Goal: Task Accomplishment & Management: Manage account settings

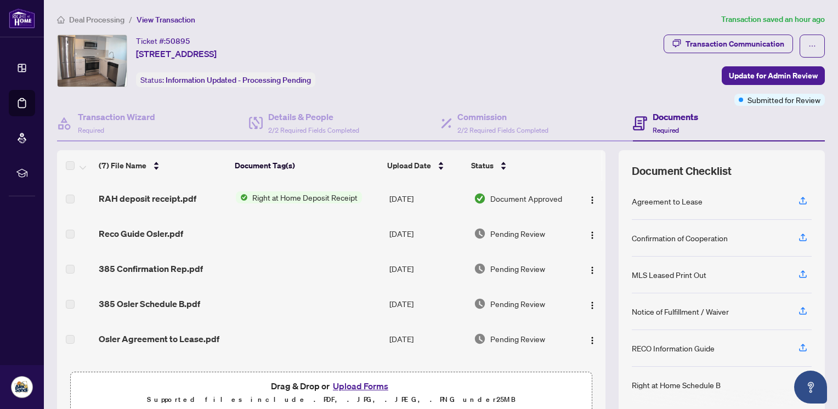
click at [588, 196] on img "button" at bounding box center [592, 200] width 9 height 9
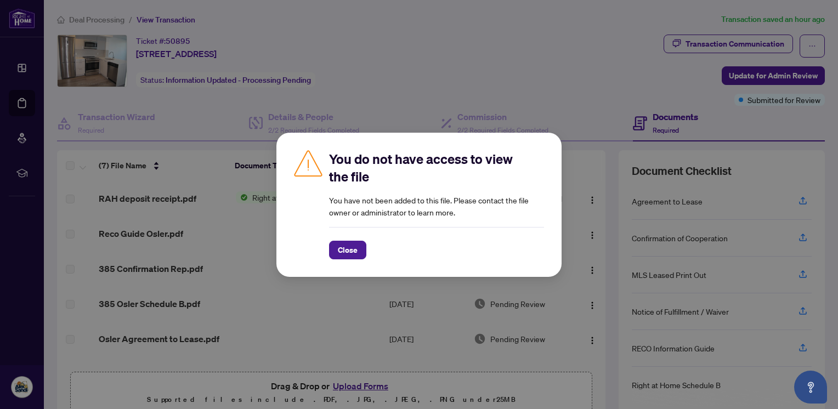
click at [357, 247] on span "Close" at bounding box center [348, 250] width 20 height 18
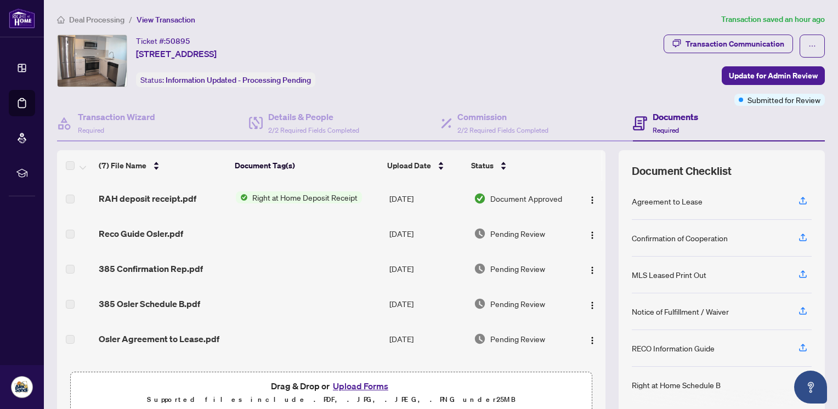
click at [282, 193] on span "Right at Home Deposit Receipt" at bounding box center [305, 197] width 114 height 12
click at [504, 196] on span "Document Approved" at bounding box center [527, 199] width 72 height 12
click at [588, 196] on img "button" at bounding box center [592, 200] width 9 height 9
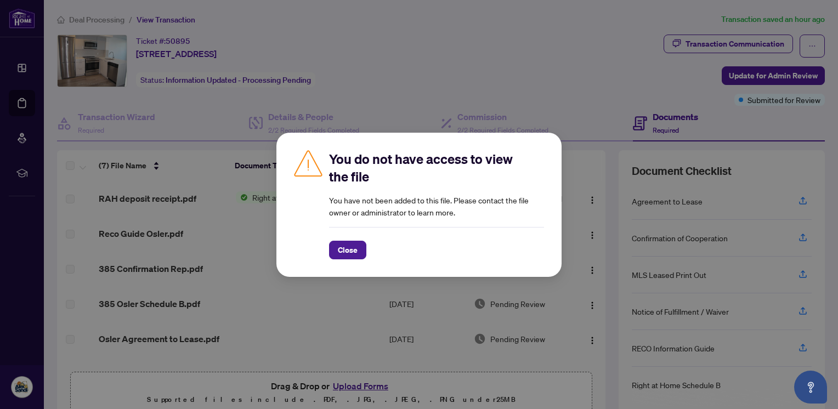
click at [347, 250] on span "Close" at bounding box center [348, 250] width 20 height 18
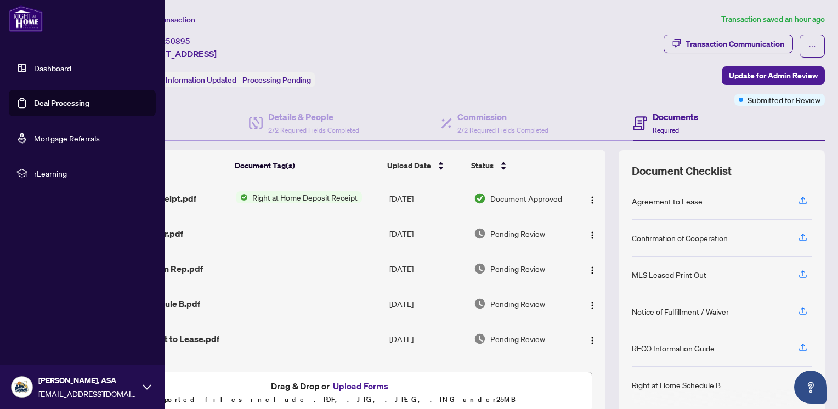
click at [45, 100] on link "Deal Processing" at bounding box center [61, 103] width 55 height 10
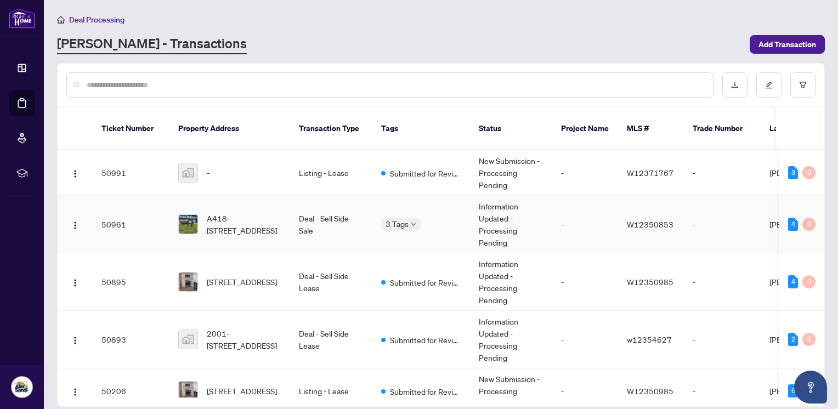
click at [283, 205] on td "A418-[STREET_ADDRESS]" at bounding box center [230, 225] width 121 height 58
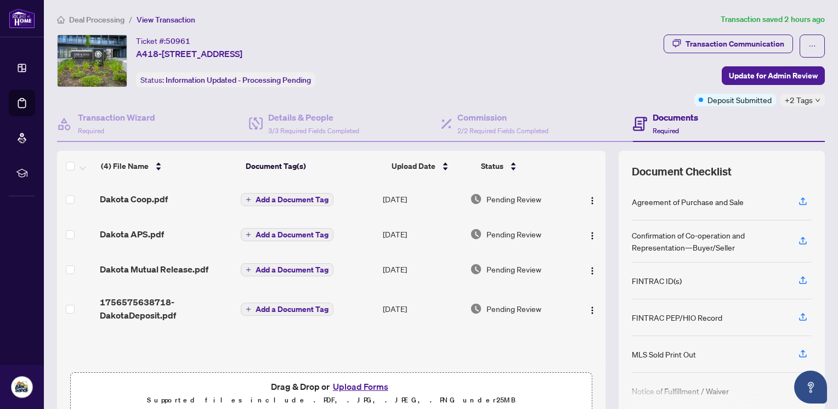
click at [239, 373] on div "Drag & Drop or Upload Forms Supported files include .PDF, .JPG, .JPEG, .PNG und…" at bounding box center [331, 393] width 522 height 41
click at [252, 373] on div "Drag & Drop or Upload Forms Supported files include .PDF, .JPG, .JPEG, .PNG und…" at bounding box center [331, 393] width 522 height 41
click at [215, 373] on div "Drag & Drop or Upload Forms Supported files include .PDF, .JPG, .JPEG, .PNG und…" at bounding box center [331, 393] width 522 height 41
click at [127, 100] on div "Ticket #: 50961 A418-3210 [GEOGRAPHIC_DATA] 2A8, [GEOGRAPHIC_DATA] Status: Info…" at bounding box center [441, 227] width 777 height 385
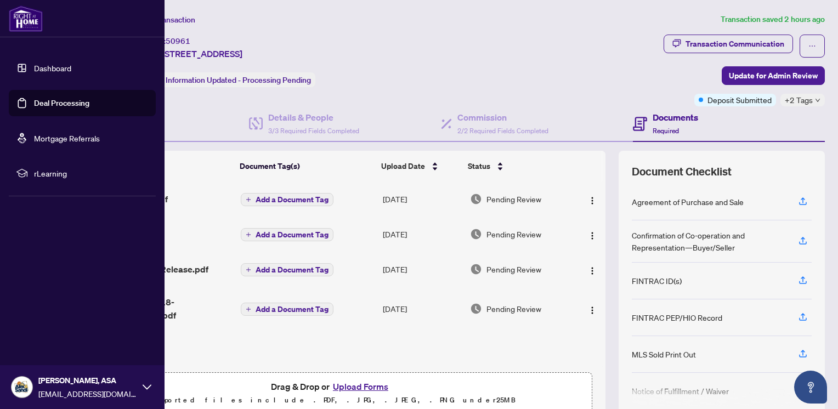
click at [47, 105] on link "Deal Processing" at bounding box center [61, 103] width 55 height 10
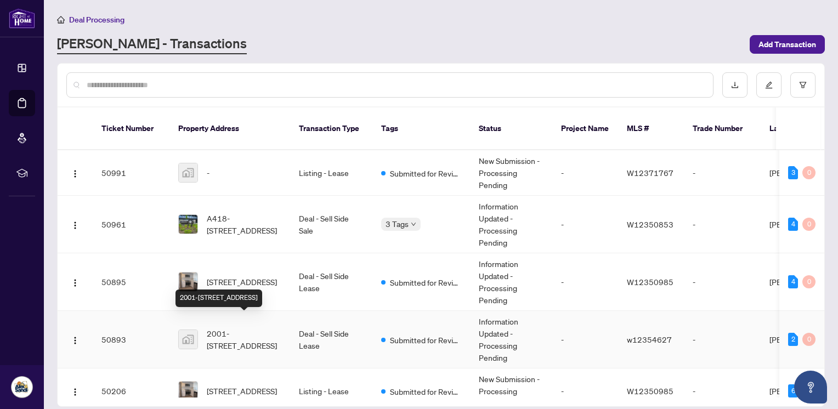
click at [230, 328] on span "2001-[STREET_ADDRESS]" at bounding box center [244, 340] width 75 height 24
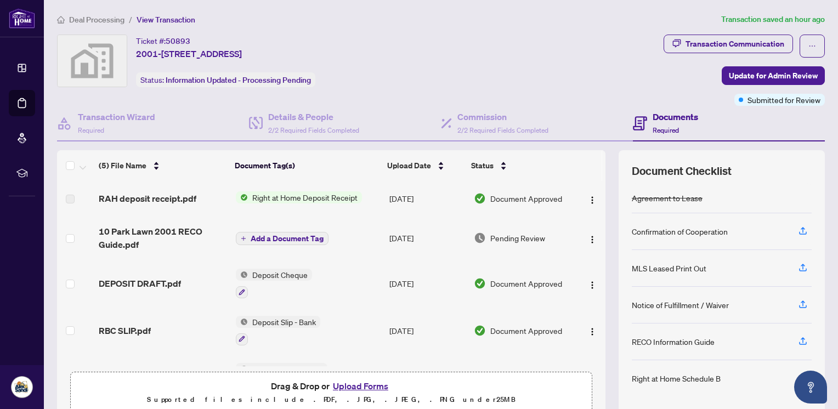
click at [588, 196] on img "button" at bounding box center [592, 200] width 9 height 9
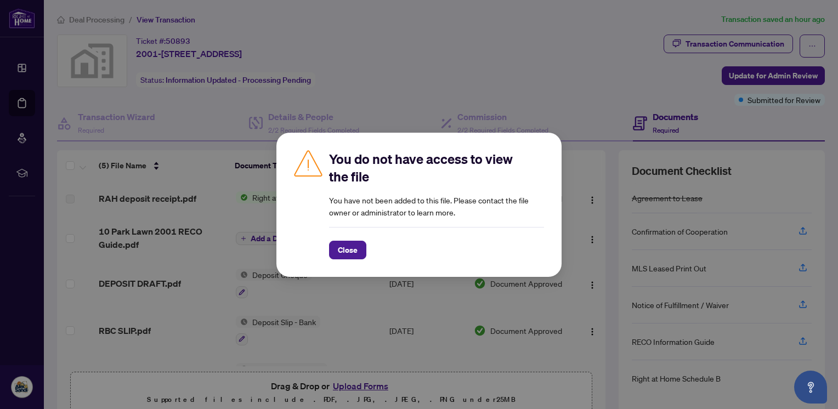
click at [348, 255] on span "Close" at bounding box center [348, 250] width 20 height 18
